Goal: Task Accomplishment & Management: Complete application form

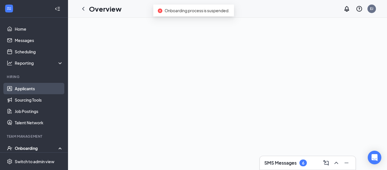
click at [40, 89] on link "Applicants" at bounding box center [39, 88] width 48 height 11
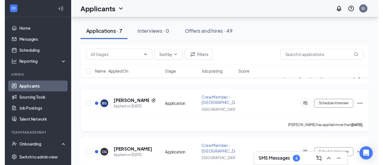
scroll to position [198, 0]
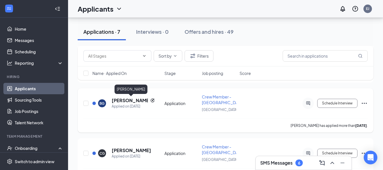
click at [137, 100] on h5 "[PERSON_NAME]" at bounding box center [130, 100] width 36 height 6
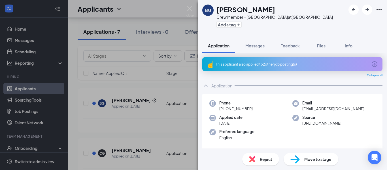
click at [308, 157] on span "Move to stage" at bounding box center [317, 159] width 27 height 6
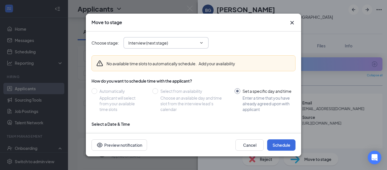
click at [197, 42] on input "Interview (next stage)" at bounding box center [162, 43] width 69 height 6
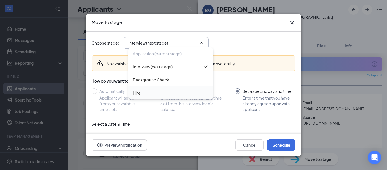
click at [171, 94] on div "Hire" at bounding box center [171, 93] width 76 height 6
type input "Hire"
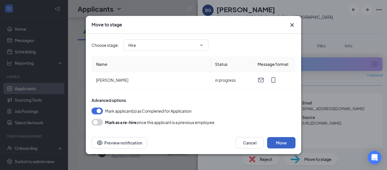
click at [276, 140] on button "Move" at bounding box center [281, 142] width 28 height 11
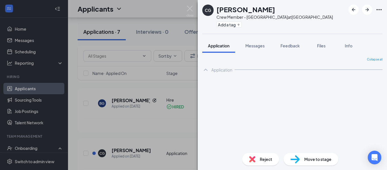
click at [183, 8] on div "CG [PERSON_NAME] Crew Member - [GEOGRAPHIC_DATA] at [GEOGRAPHIC_DATA] Add a tag…" at bounding box center [193, 85] width 387 height 170
click at [190, 9] on div "Applicants EJ" at bounding box center [227, 9] width 319 height 18
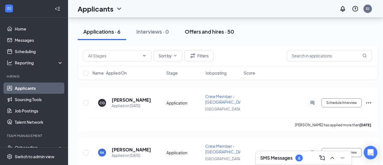
click at [209, 33] on div "Offers and hires · 50" at bounding box center [209, 31] width 49 height 7
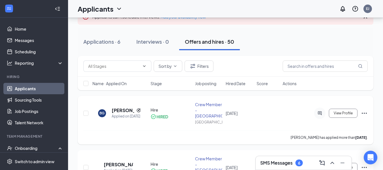
scroll to position [31, 0]
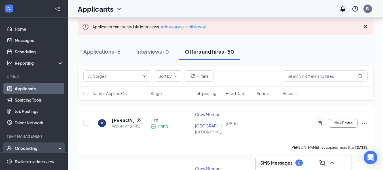
click at [34, 146] on div "Onboarding" at bounding box center [37, 148] width 44 height 6
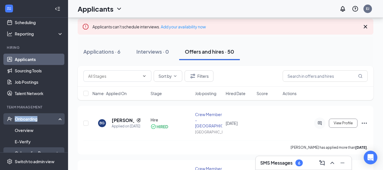
scroll to position [57, 0]
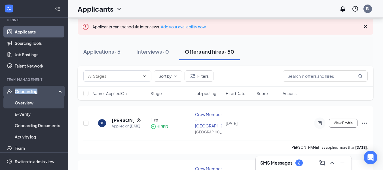
click at [34, 106] on link "Overview" at bounding box center [39, 102] width 48 height 11
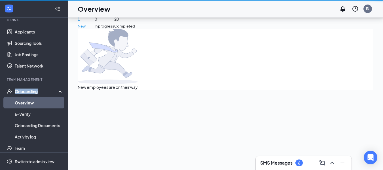
scroll to position [25, 0]
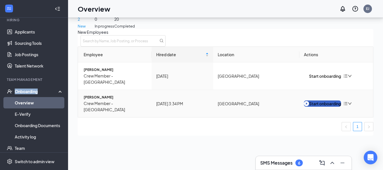
click at [314, 100] on button "Start onboarding" at bounding box center [322, 103] width 37 height 6
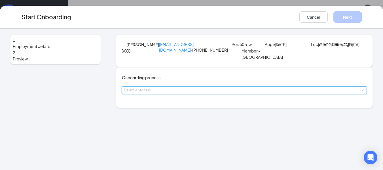
click at [361, 91] on span at bounding box center [362, 90] width 3 height 3
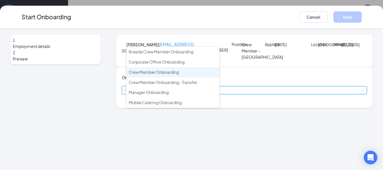
click at [181, 74] on li "Crew Member Onboarding" at bounding box center [172, 72] width 93 height 10
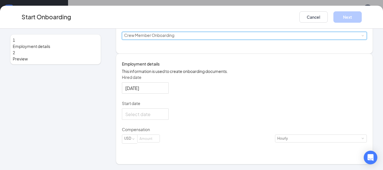
scroll to position [76, 0]
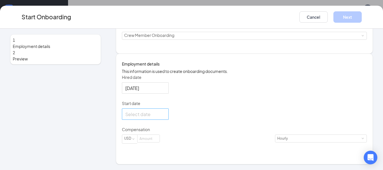
click at [165, 118] on div at bounding box center [145, 113] width 40 height 7
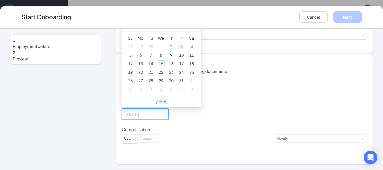
type input "[DATE]"
click at [132, 75] on div "19" at bounding box center [130, 72] width 7 height 7
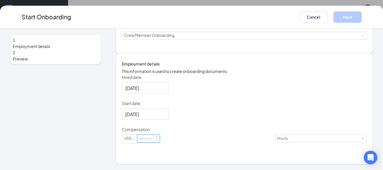
click at [154, 142] on input at bounding box center [148, 138] width 22 height 7
type input "13.5"
click at [260, 128] on div "Hired date [DATE] Start date [DATE] [DATE] Su Mo Tu We Th Fr Sa 28 29 30 1 2 3 …" at bounding box center [244, 112] width 245 height 76
click at [341, 15] on button "Next" at bounding box center [347, 16] width 28 height 11
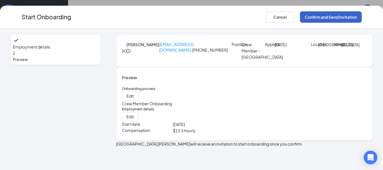
click at [327, 18] on button "Confirm and Send Invitation" at bounding box center [331, 16] width 62 height 11
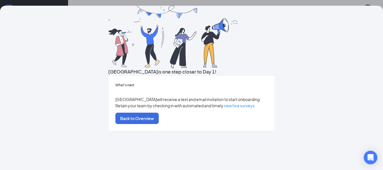
scroll to position [0, 0]
